Goal: Transaction & Acquisition: Book appointment/travel/reservation

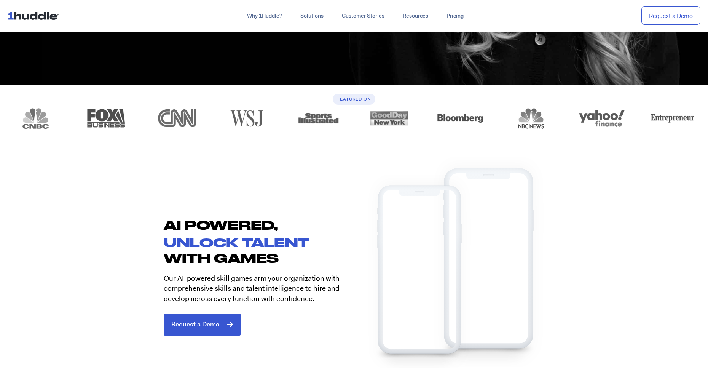
scroll to position [495, 0]
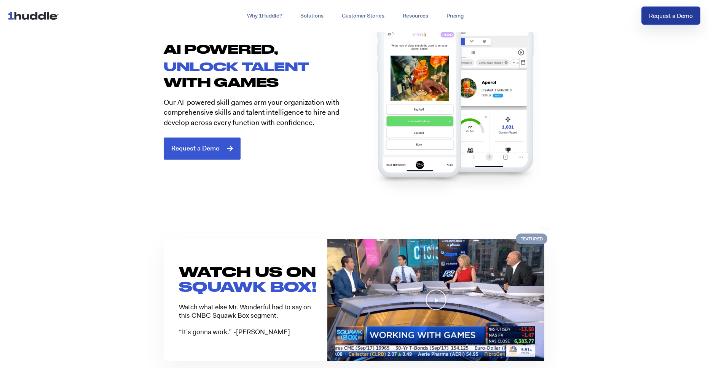
click at [691, 15] on link "Request a Demo" at bounding box center [670, 15] width 59 height 19
